Goal: Find specific page/section: Find specific page/section

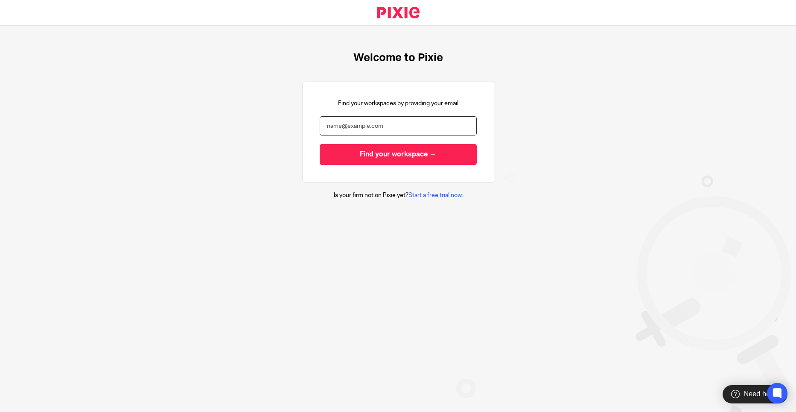
click at [374, 119] on input "email" at bounding box center [398, 125] width 157 height 19
click at [372, 123] on input "email" at bounding box center [398, 125] width 157 height 19
type input "joseph@nwaccountants.co.uk"
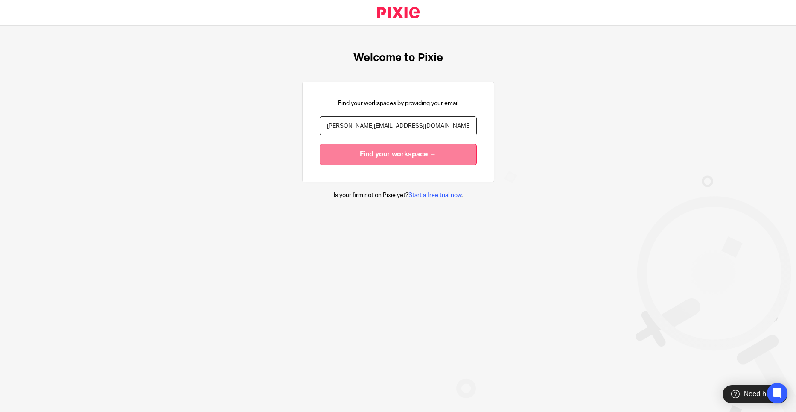
click at [376, 155] on input "Find your workspace →" at bounding box center [398, 154] width 157 height 21
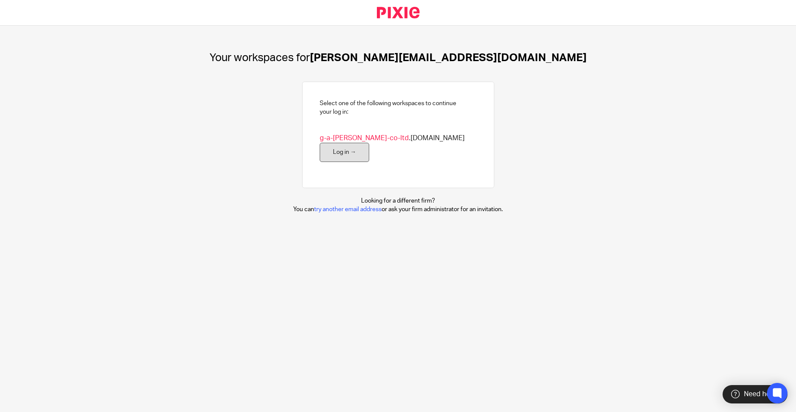
click at [370, 143] on link "Log in →" at bounding box center [345, 152] width 50 height 19
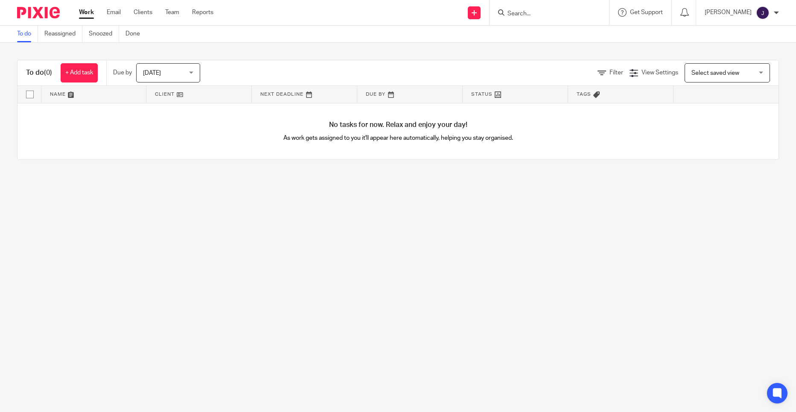
click at [575, 15] on input "Search" at bounding box center [545, 14] width 77 height 8
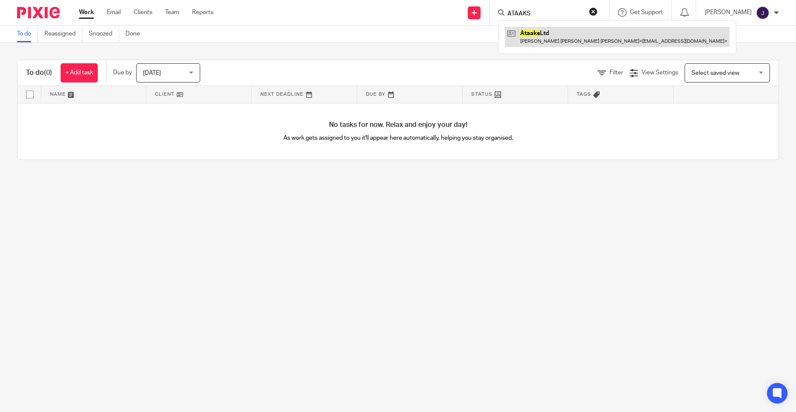
type input "ATAAKS"
click at [577, 36] on link at bounding box center [617, 37] width 225 height 20
